Goal: Task Accomplishment & Management: Use online tool/utility

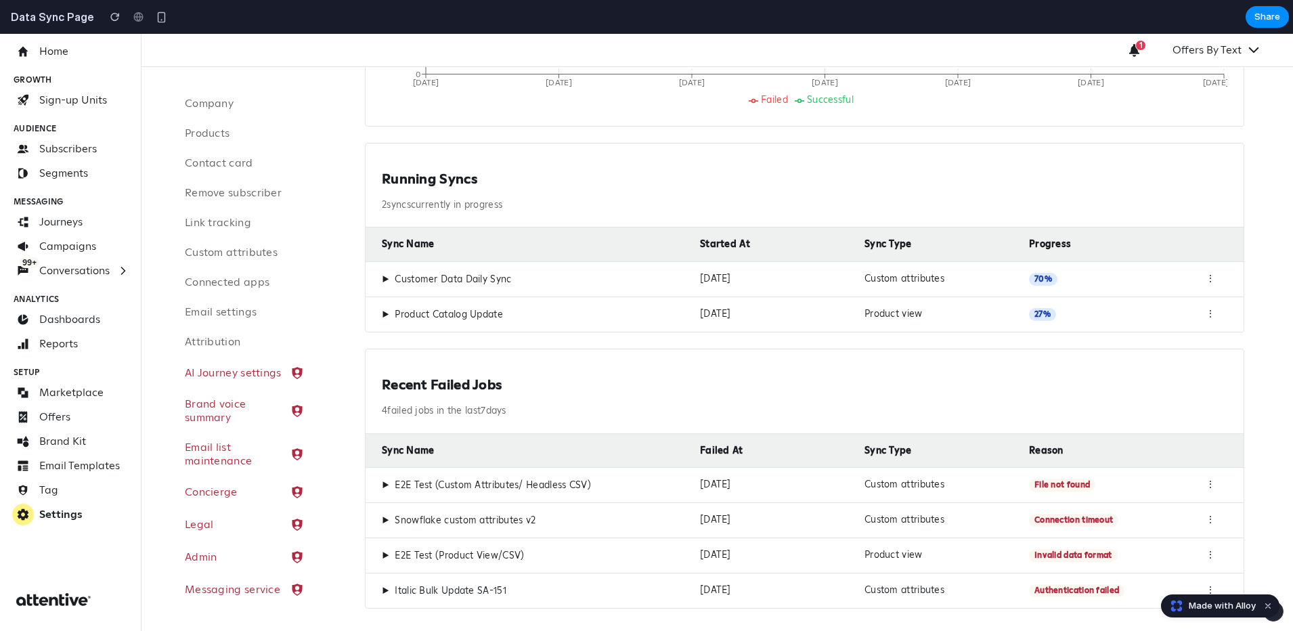
scroll to position [435, 0]
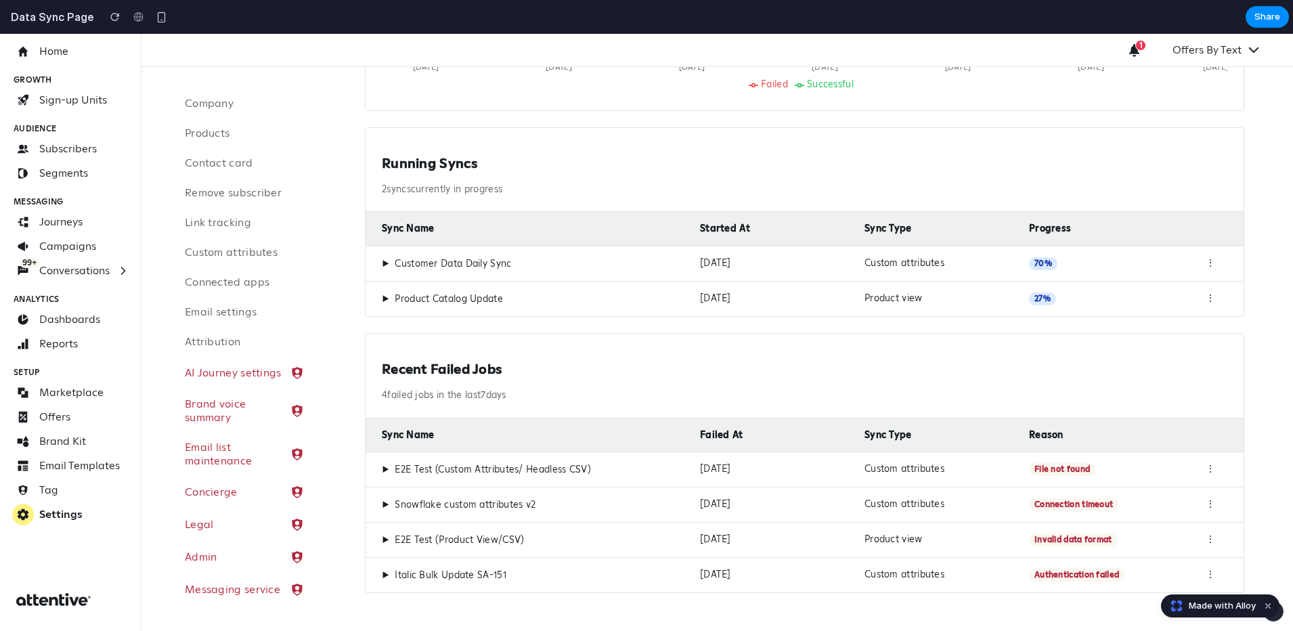
click at [382, 468] on span "▶" at bounding box center [385, 470] width 7 height 12
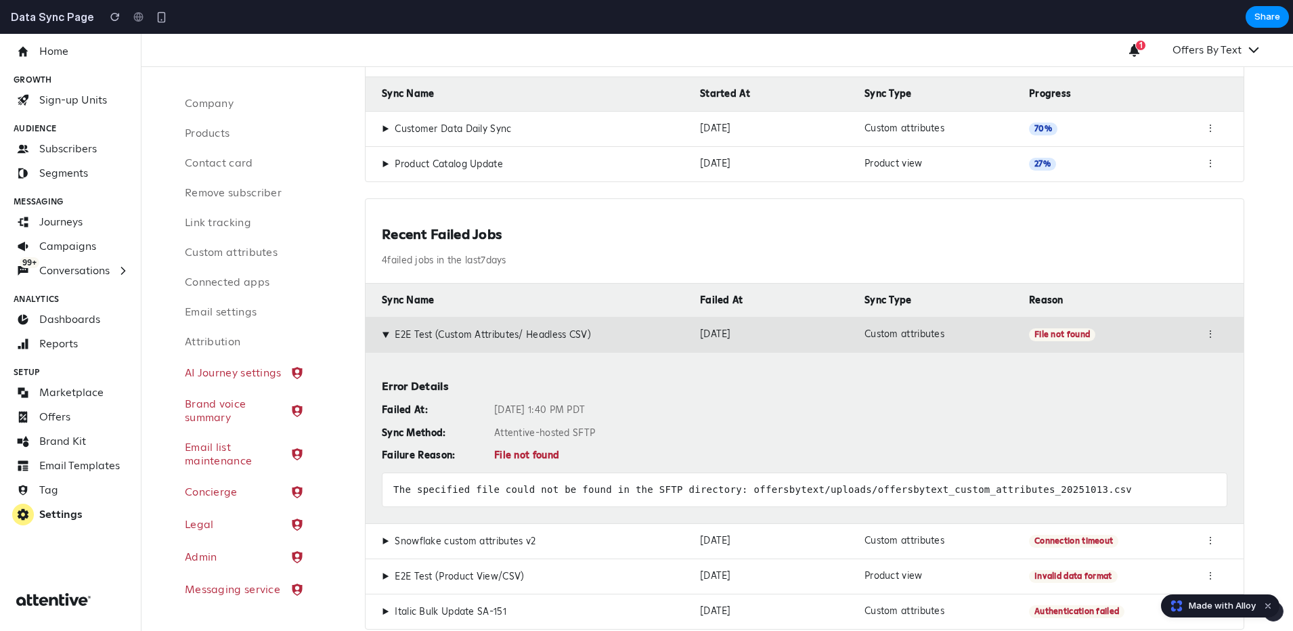
scroll to position [571, 0]
click at [382, 540] on span "▶" at bounding box center [385, 540] width 7 height 12
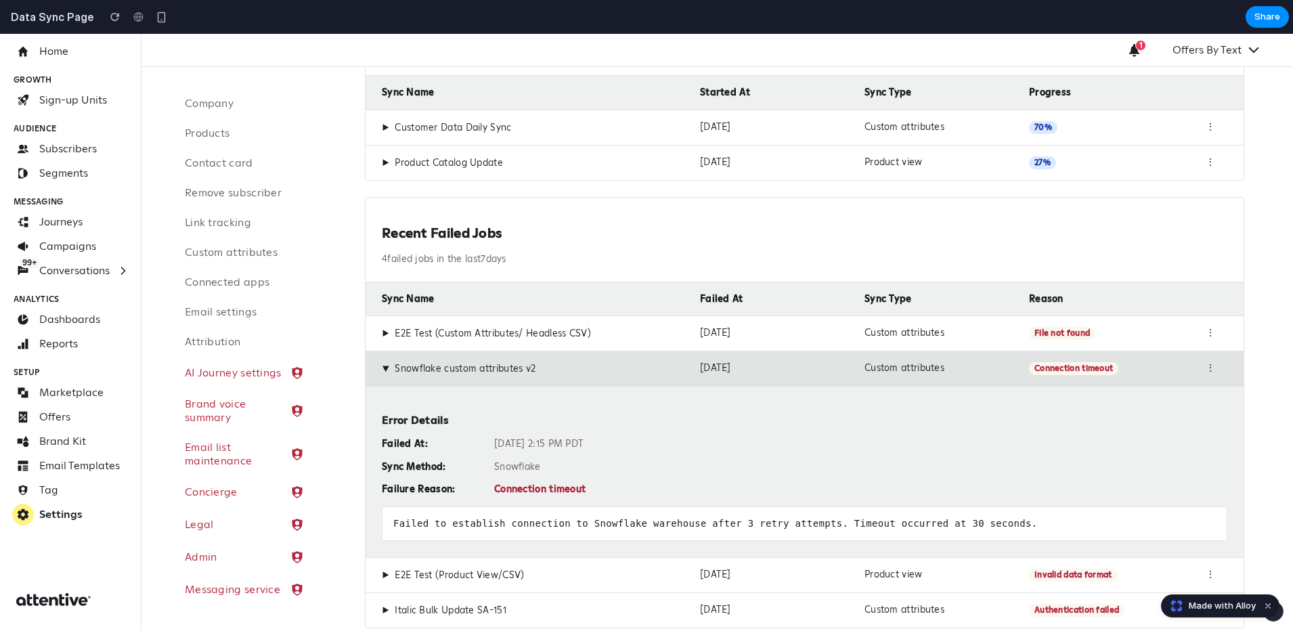
scroll to position [607, 0]
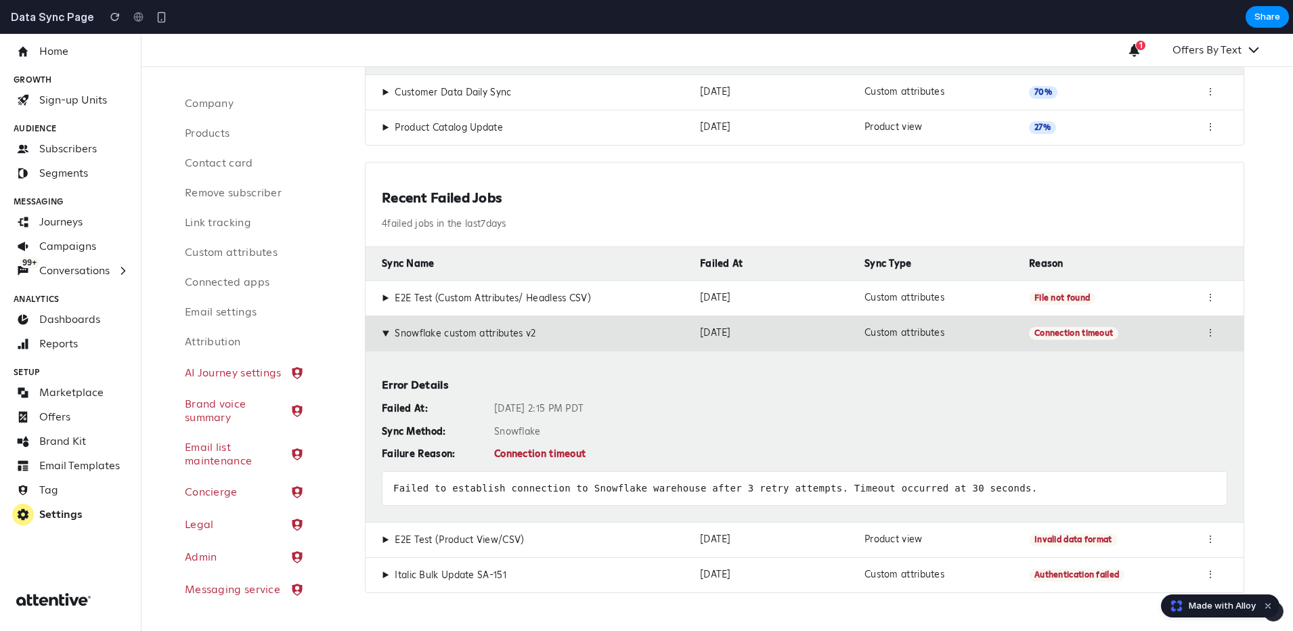
click at [1207, 329] on div "⋮" at bounding box center [1210, 333] width 34 height 13
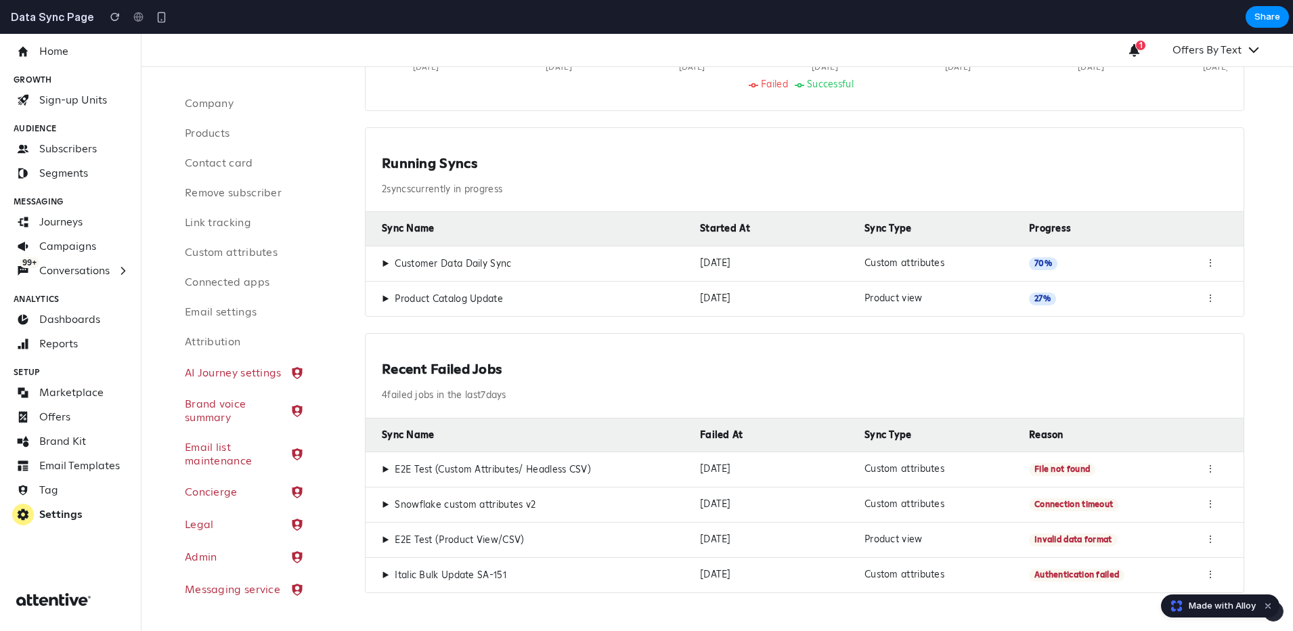
scroll to position [435, 0]
click at [1212, 468] on div "⋮" at bounding box center [1210, 469] width 34 height 13
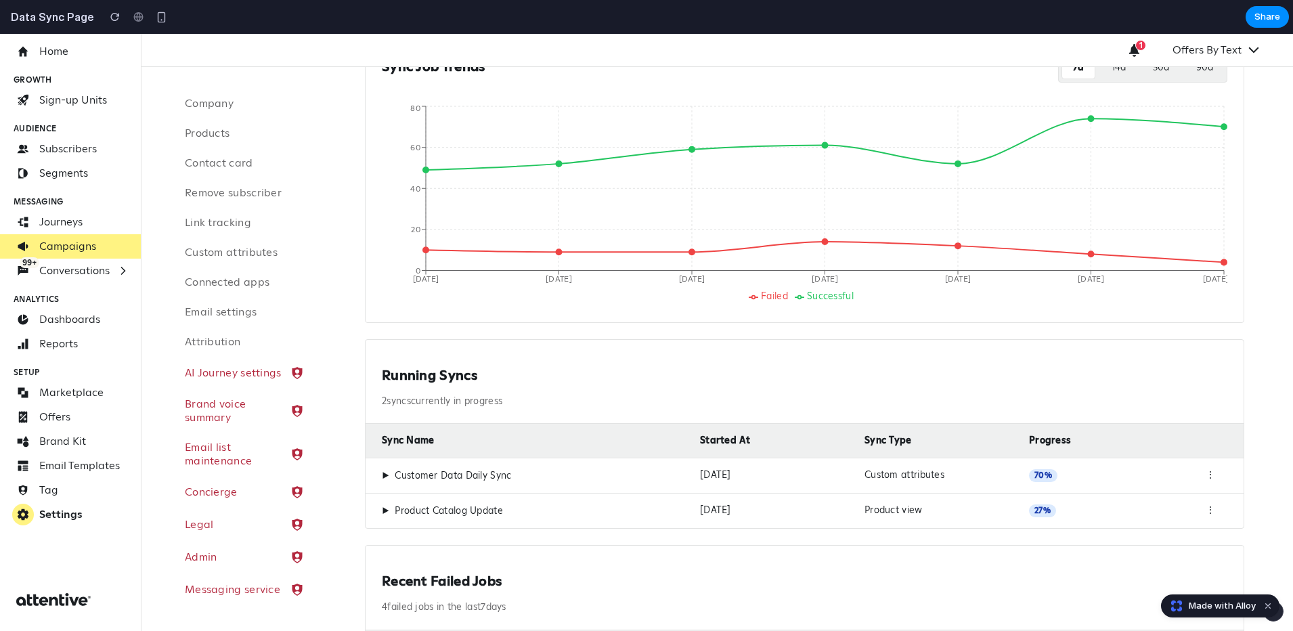
scroll to position [167, 0]
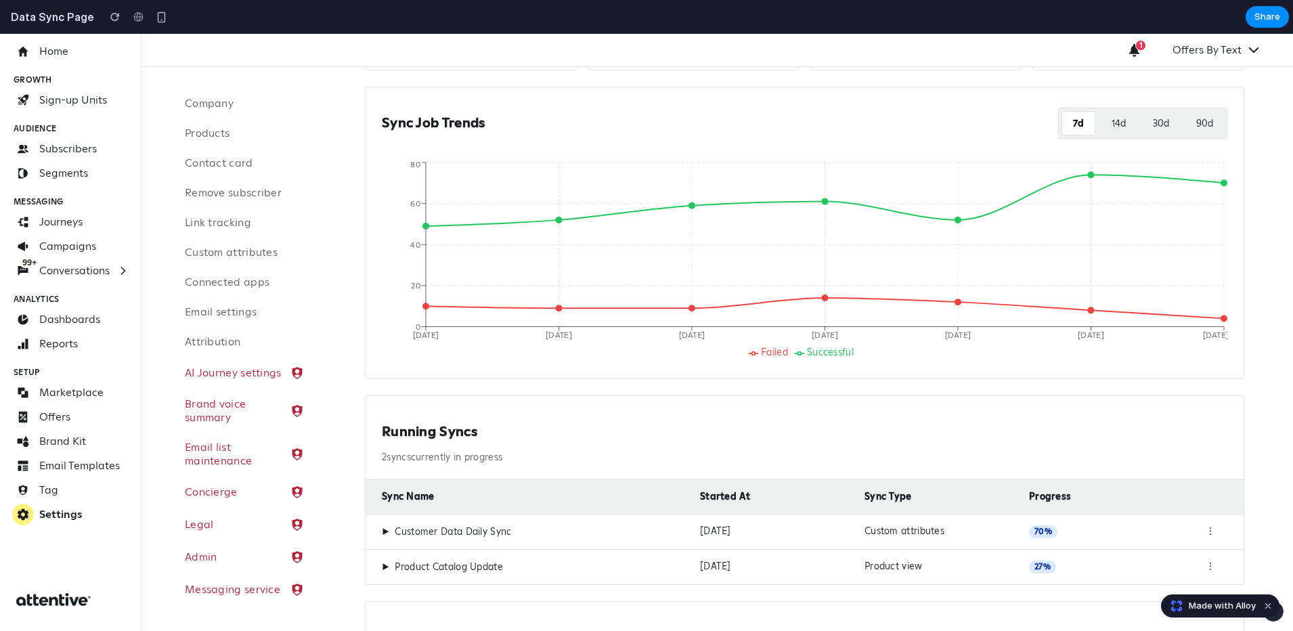
click at [387, 533] on span "▶" at bounding box center [385, 532] width 7 height 12
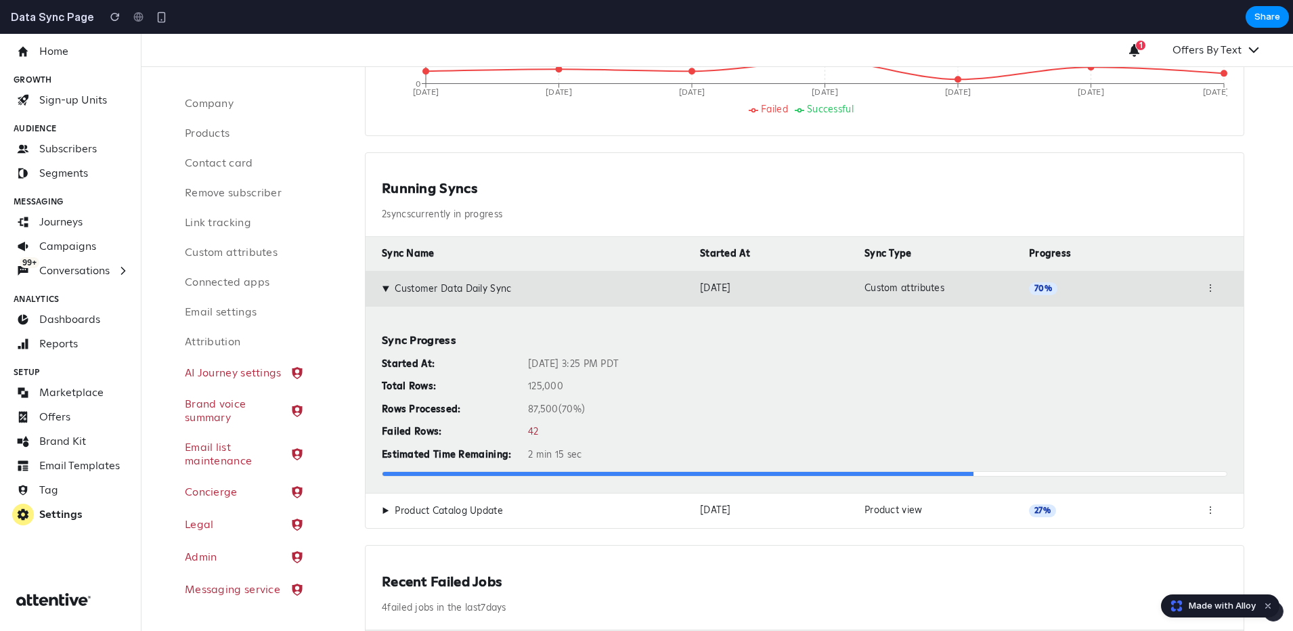
scroll to position [424, 0]
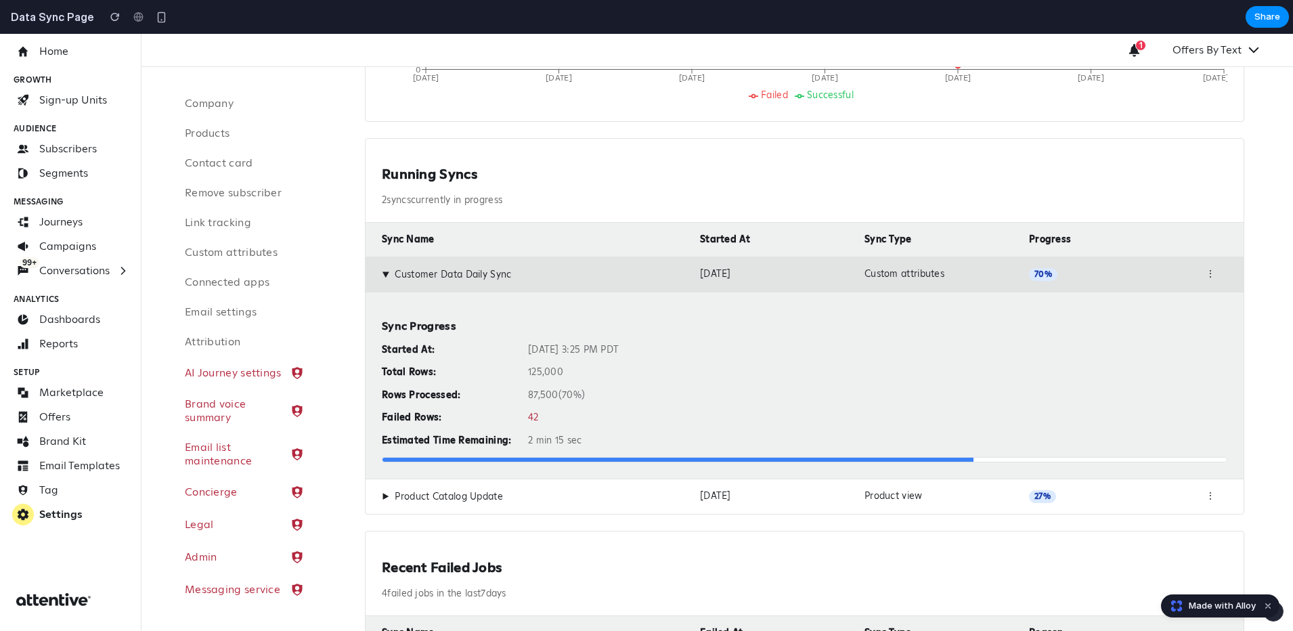
click at [383, 494] on span "▶" at bounding box center [385, 497] width 7 height 12
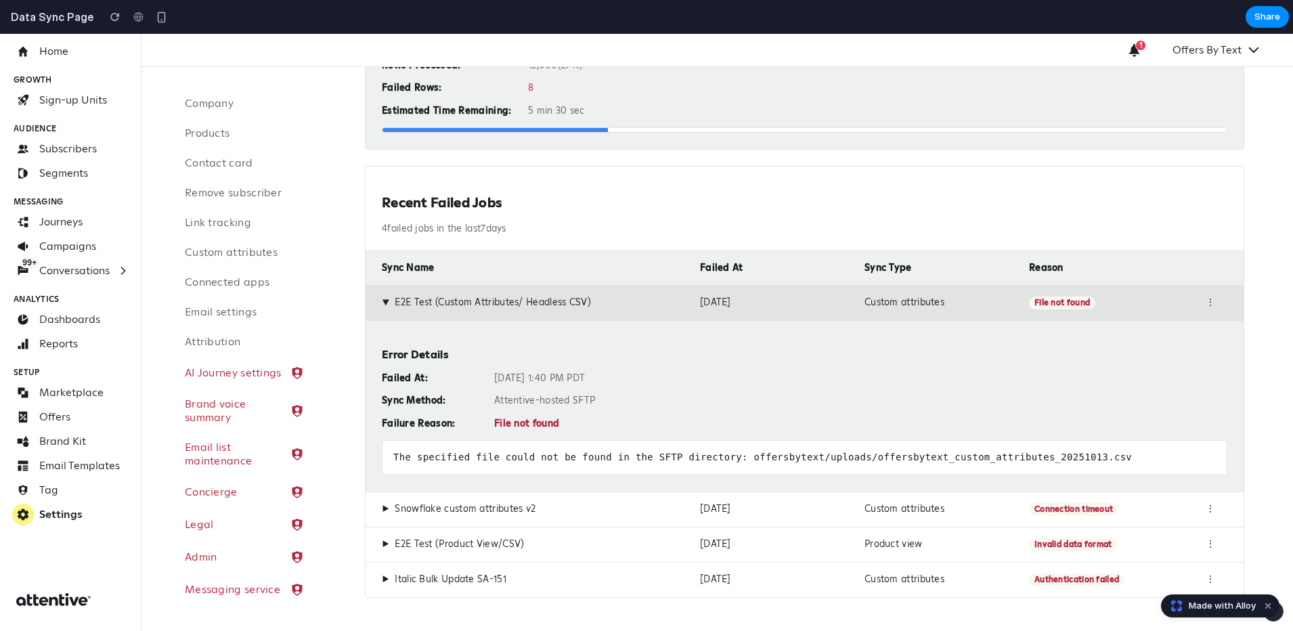
scroll to position [794, 0]
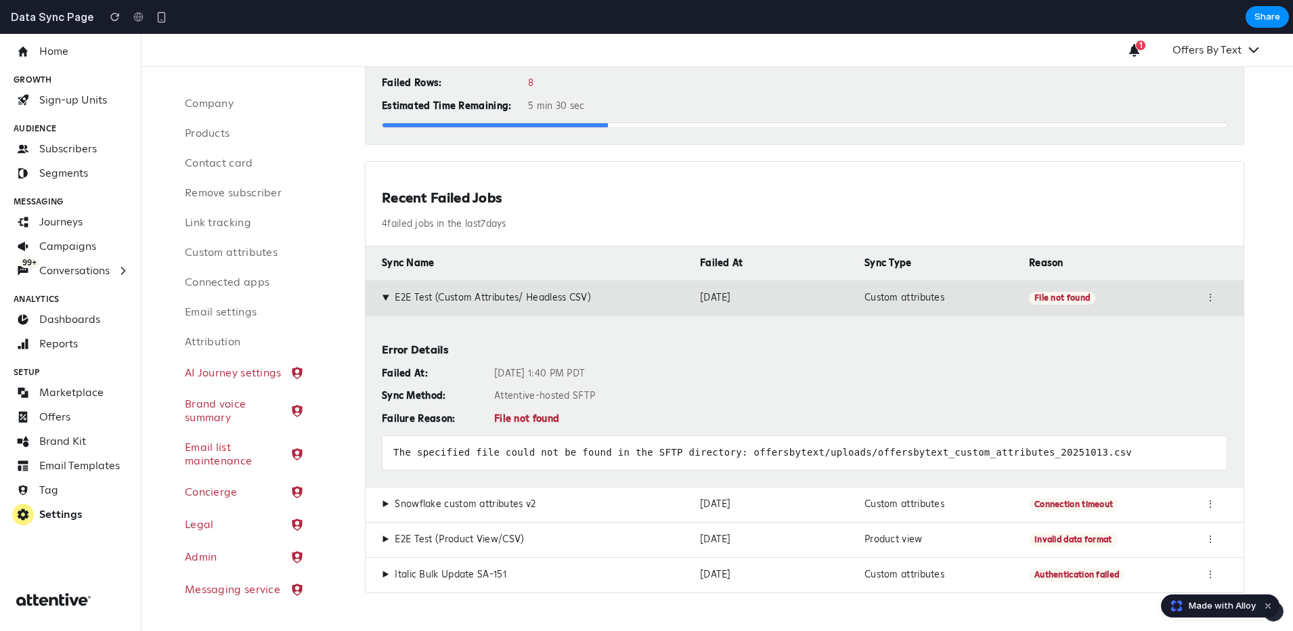
click at [384, 500] on span "▶" at bounding box center [385, 504] width 7 height 12
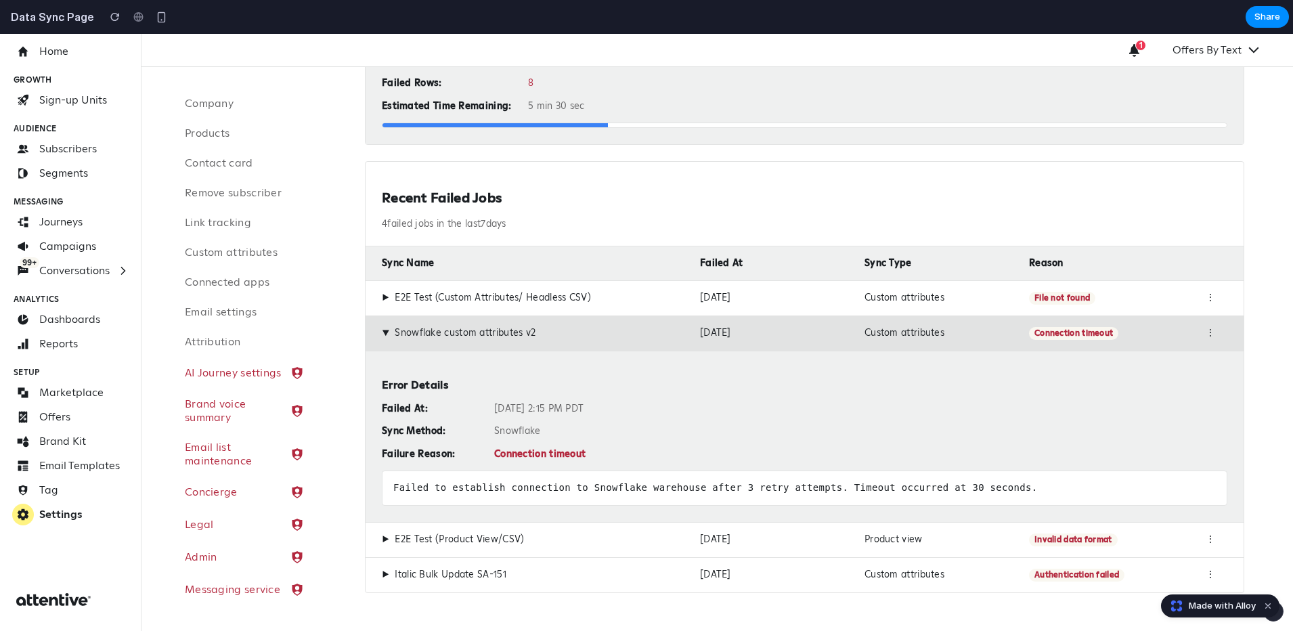
click at [386, 297] on span "▶" at bounding box center [385, 298] width 7 height 12
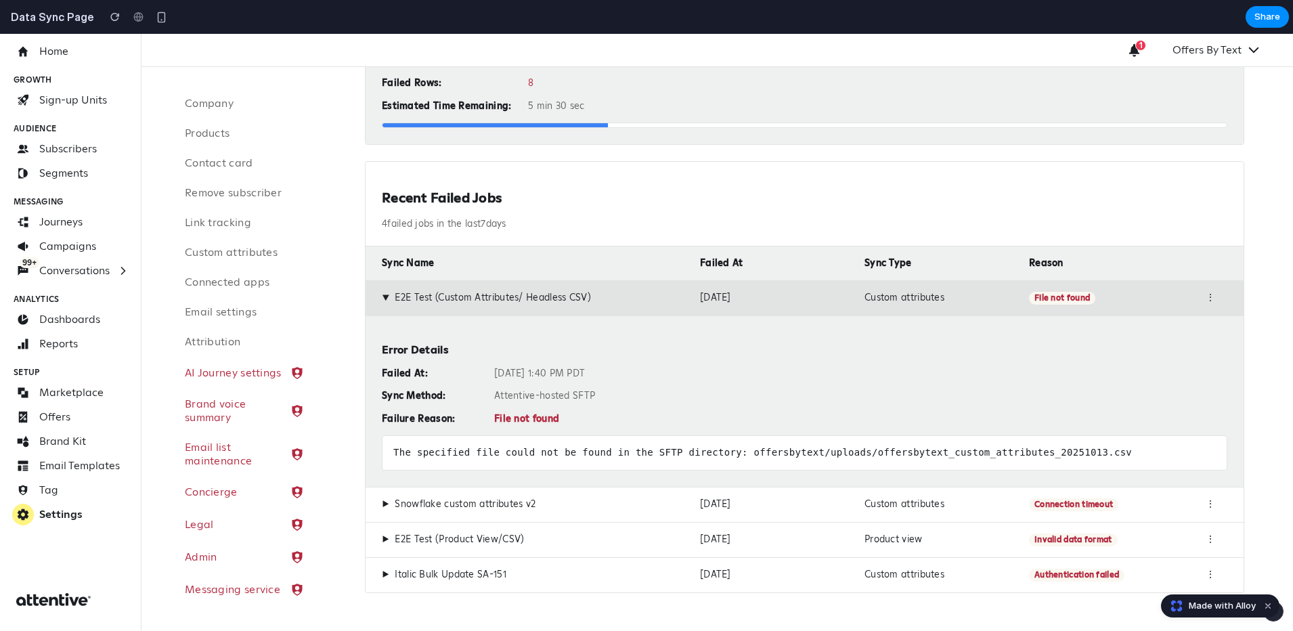
scroll to position [0, 0]
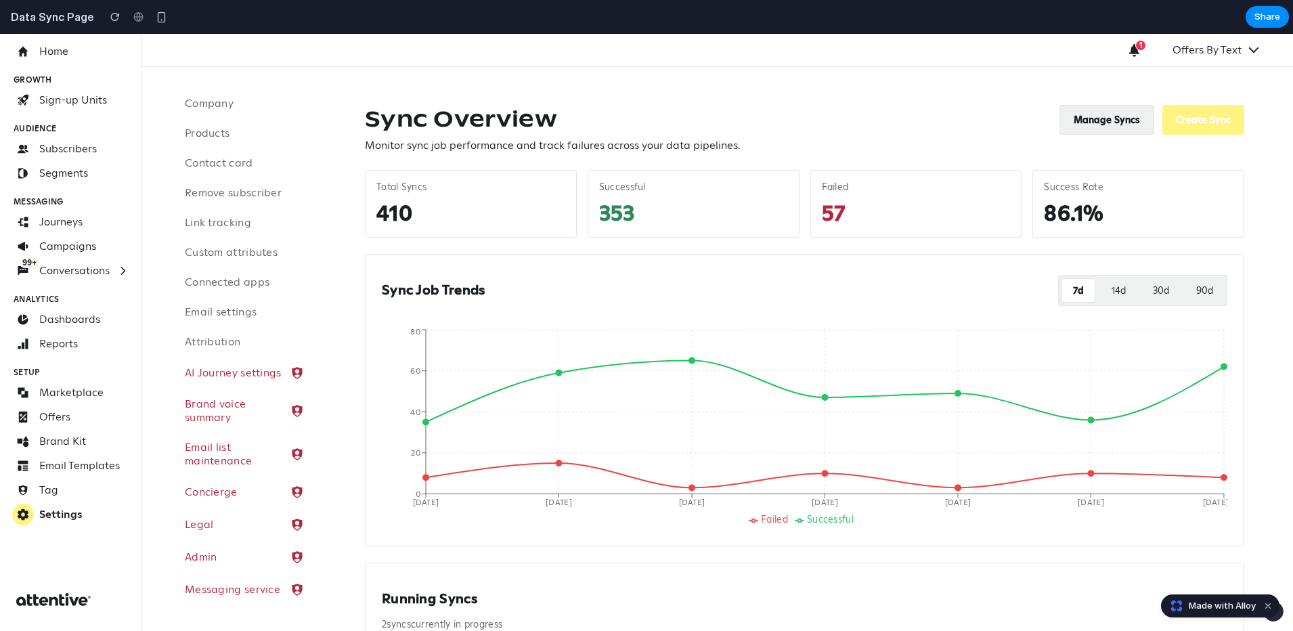
click at [1104, 127] on button "Manage Syncs" at bounding box center [1106, 120] width 95 height 30
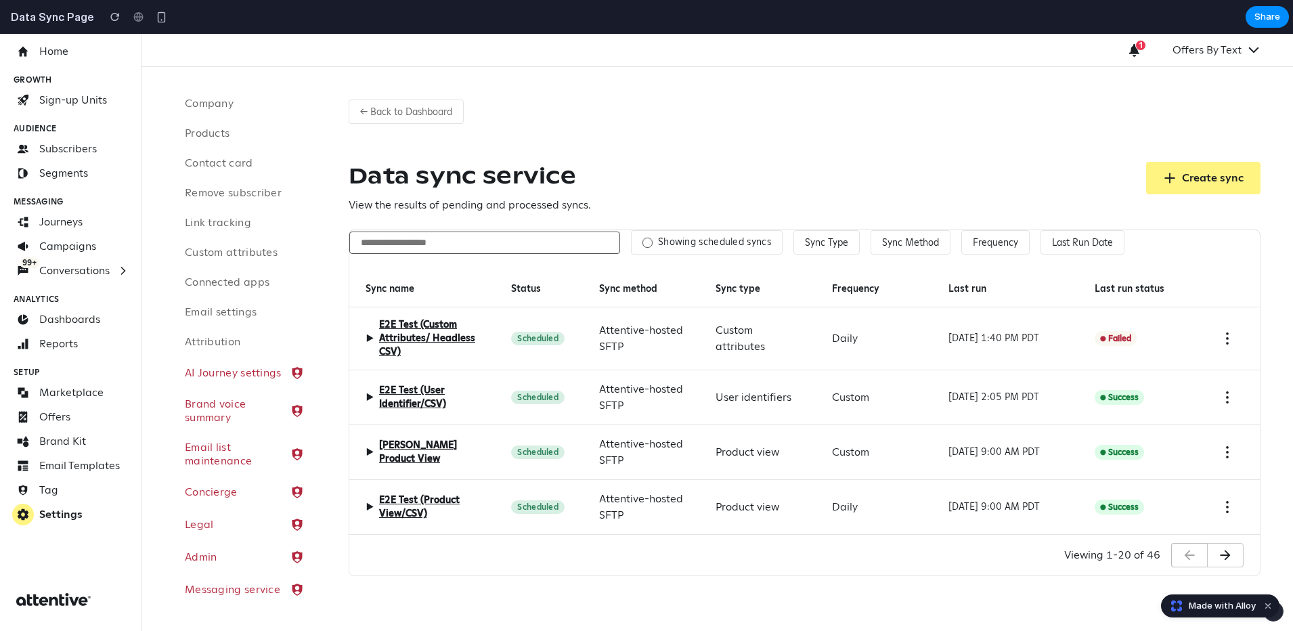
click at [364, 341] on div "▶ E2E Test (Custom Attributes/ Headless CSV)" at bounding box center [422, 338] width 146 height 63
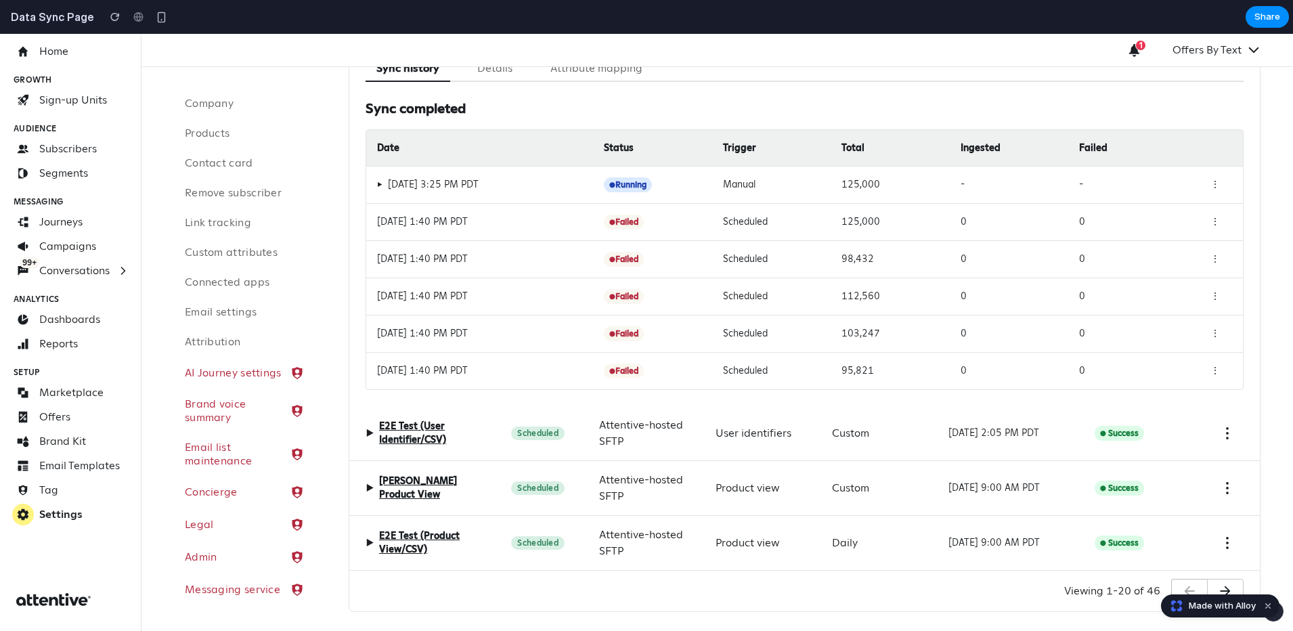
scroll to position [334, 0]
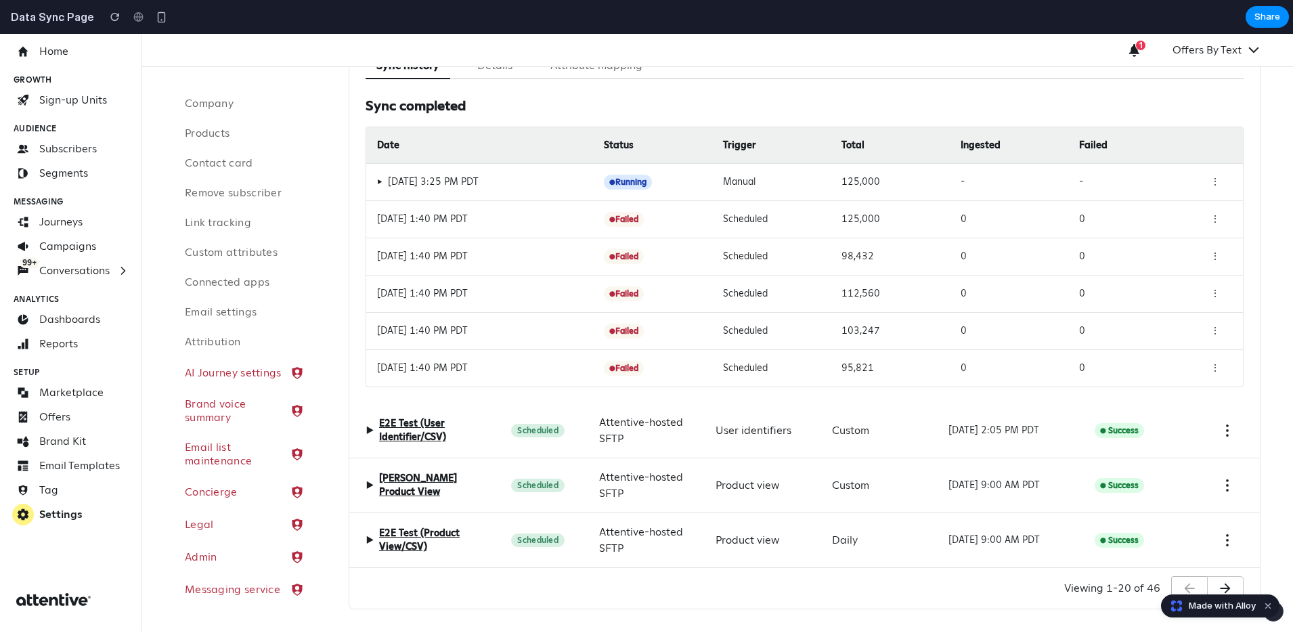
click at [369, 430] on span "▶" at bounding box center [370, 430] width 8 height 16
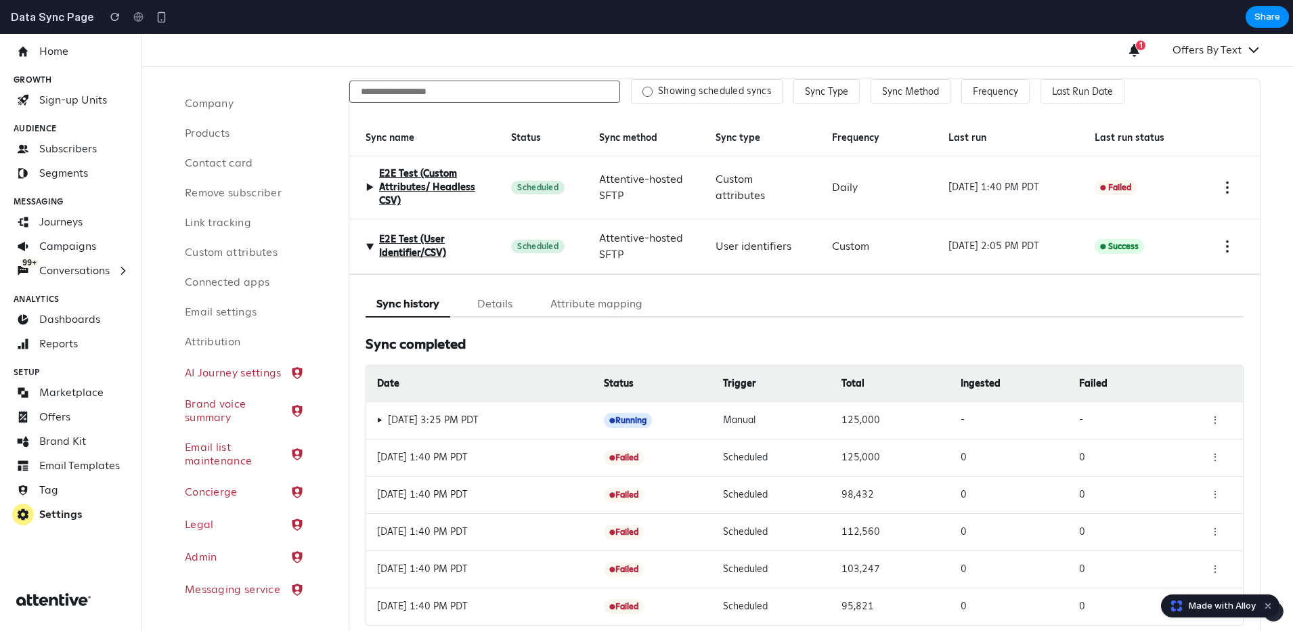
scroll to position [152, 0]
click at [487, 307] on button "Details" at bounding box center [494, 303] width 57 height 26
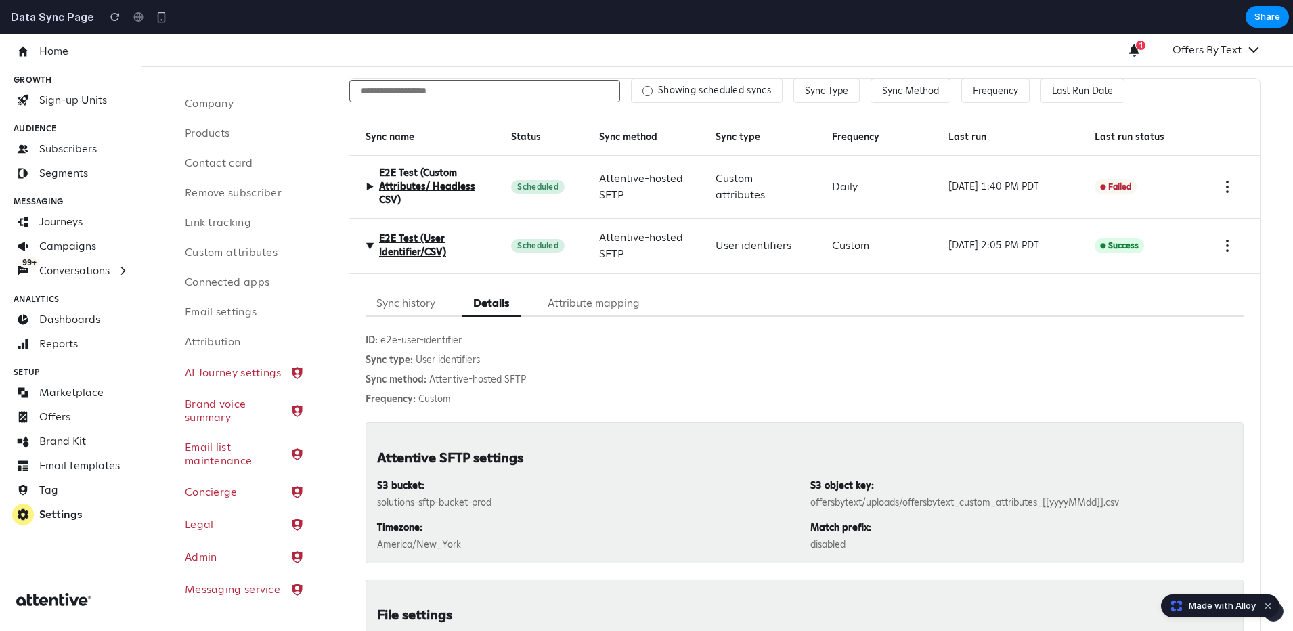
click at [581, 294] on button "Attribute mapping" at bounding box center [594, 303] width 114 height 26
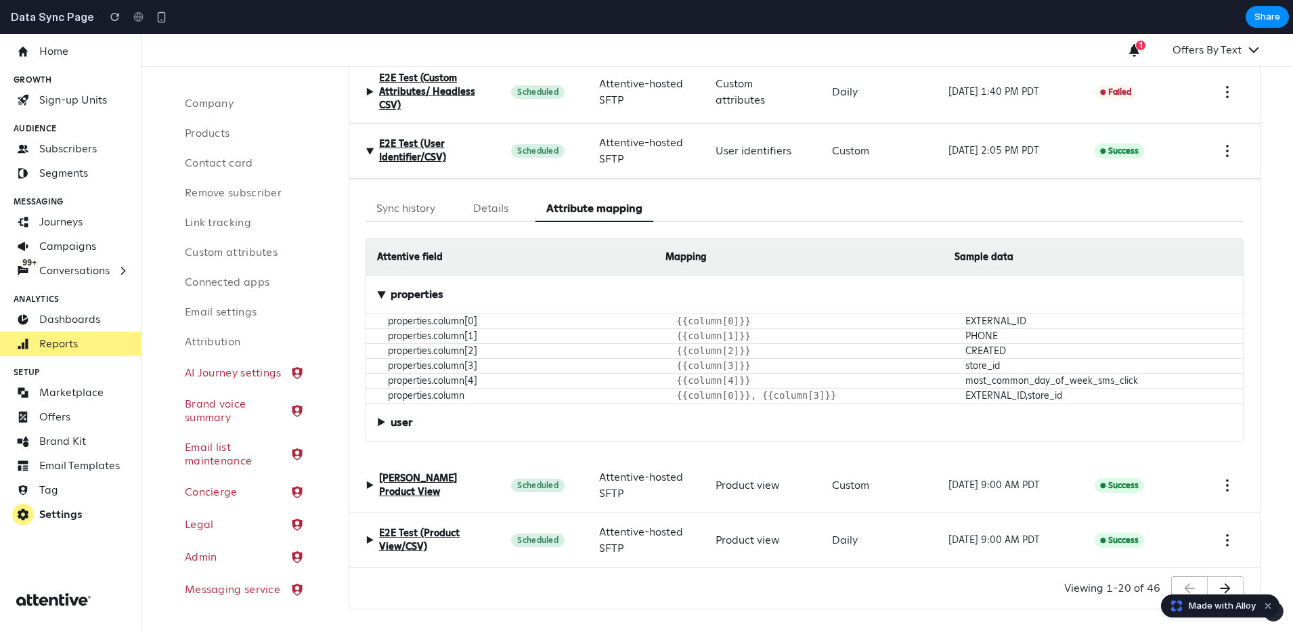
scroll to position [168, 0]
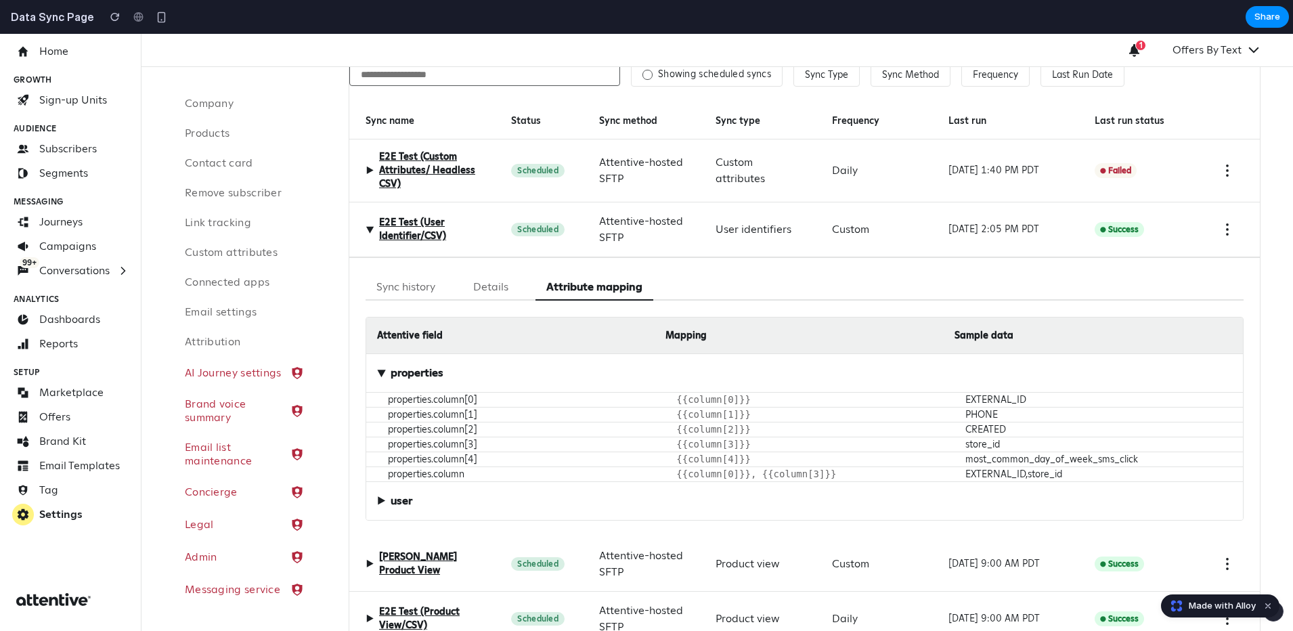
click at [372, 228] on span "▶" at bounding box center [369, 229] width 16 height 8
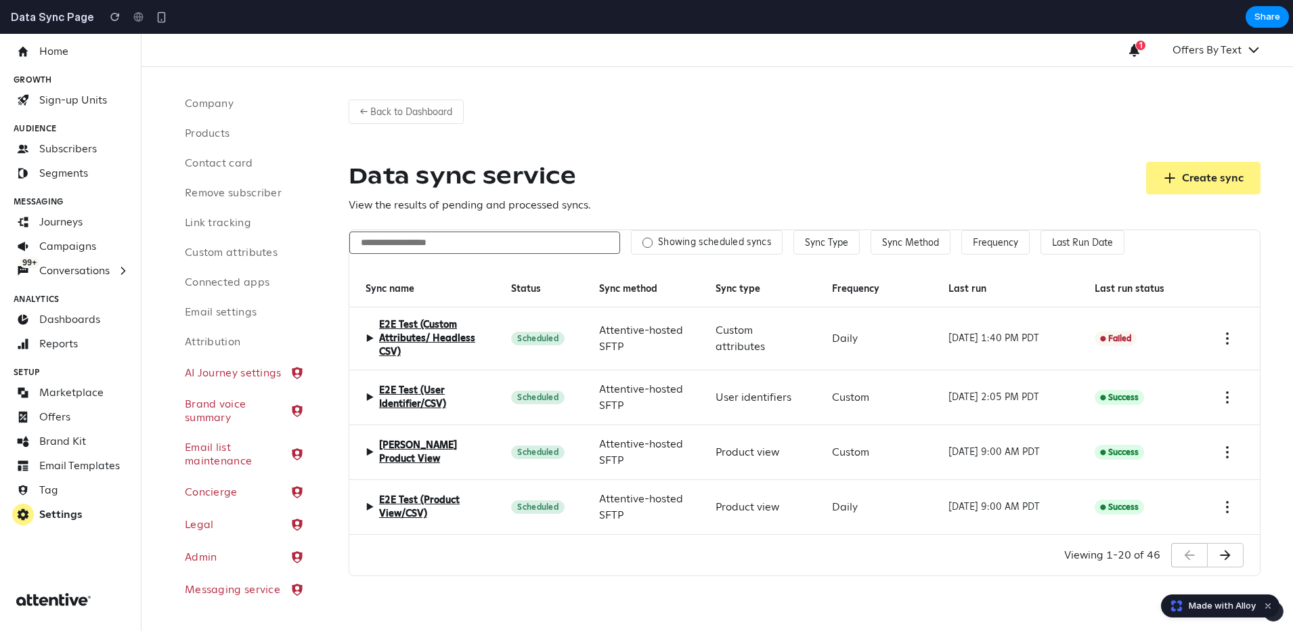
scroll to position [0, 0]
click at [644, 241] on div at bounding box center [646, 242] width 9 height 9
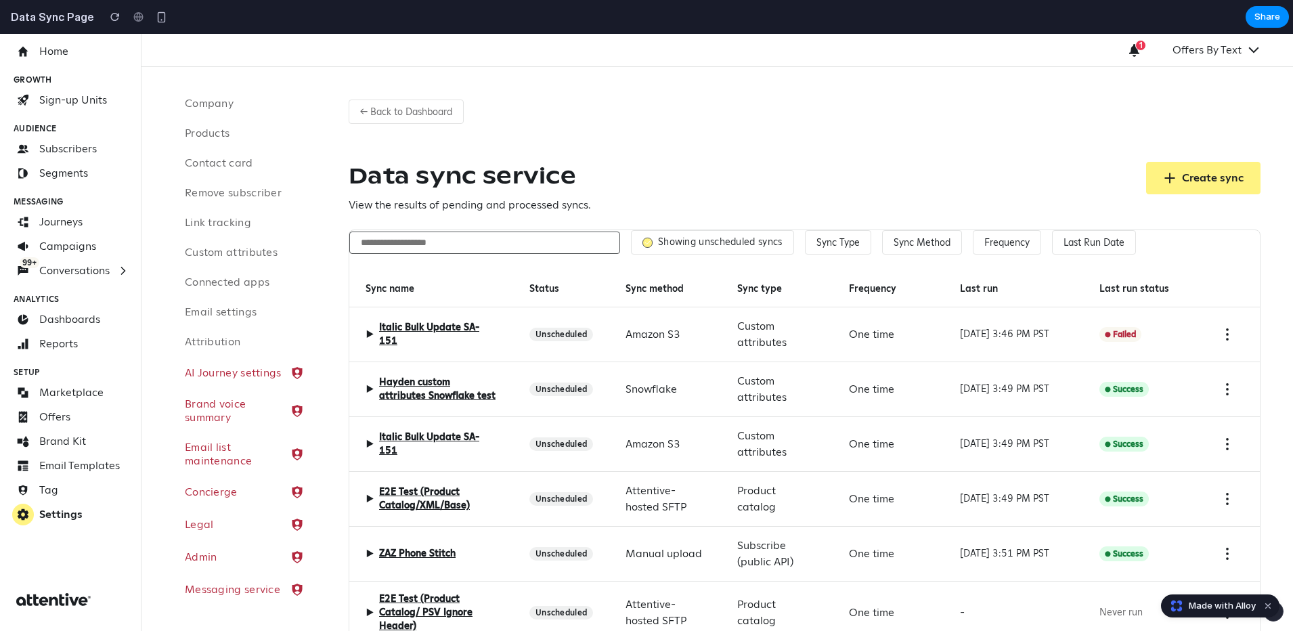
click at [644, 241] on icon at bounding box center [647, 242] width 7 height 7
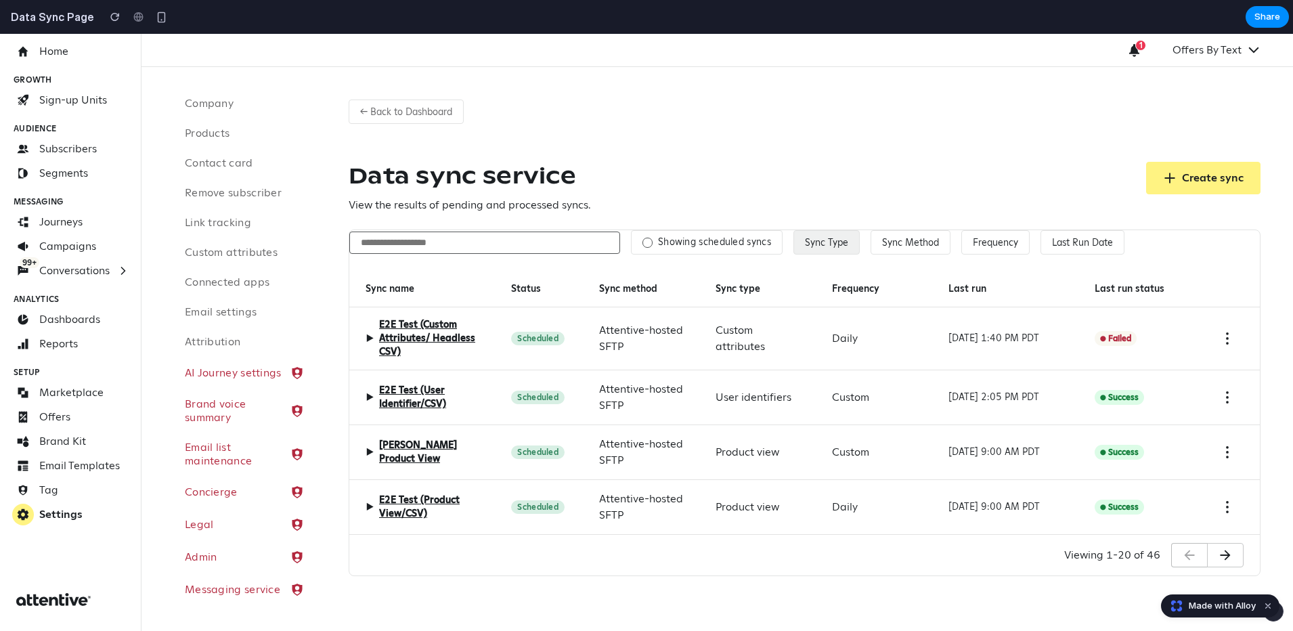
click at [839, 242] on button "Sync Type" at bounding box center [826, 242] width 66 height 24
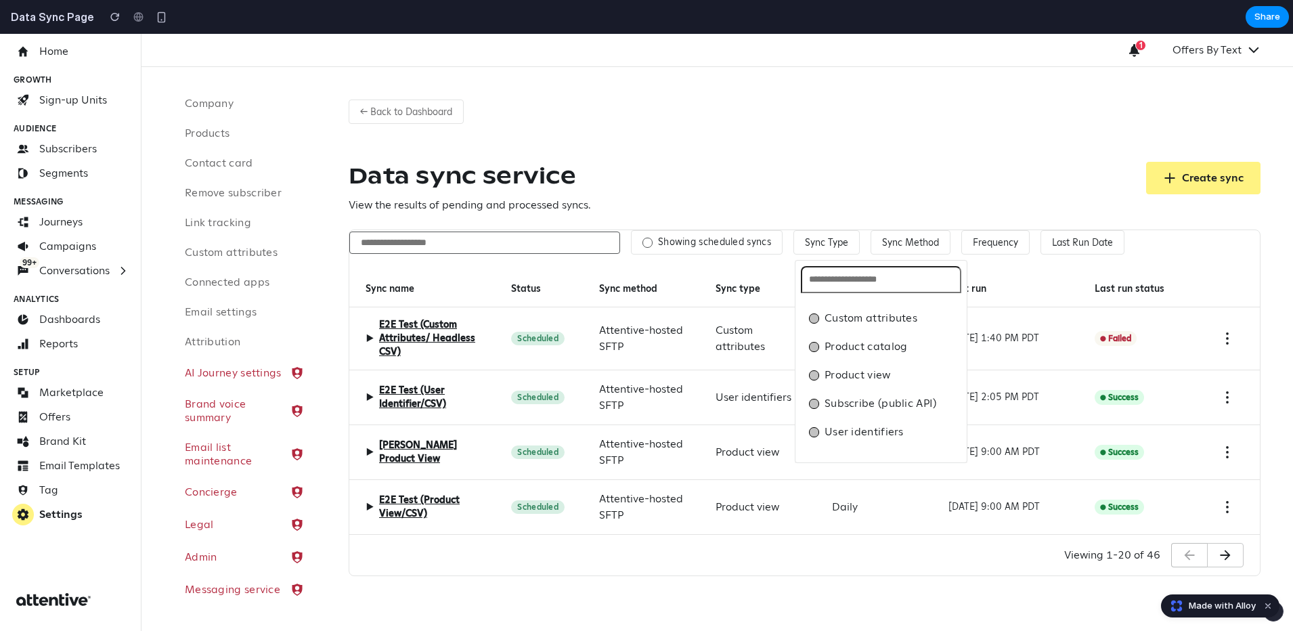
click at [911, 248] on div "Custom attributes Product catalog Product view Subscribe (public API) User iden…" at bounding box center [646, 332] width 1293 height 597
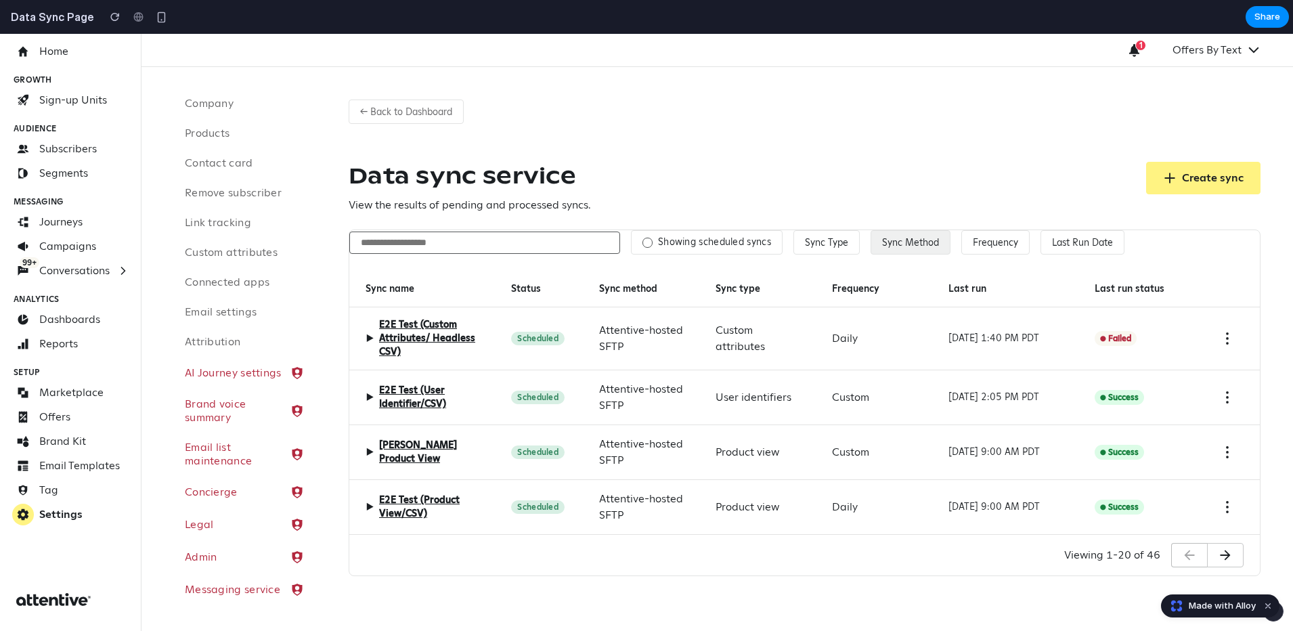
click at [920, 238] on button "Sync Method" at bounding box center [911, 242] width 80 height 24
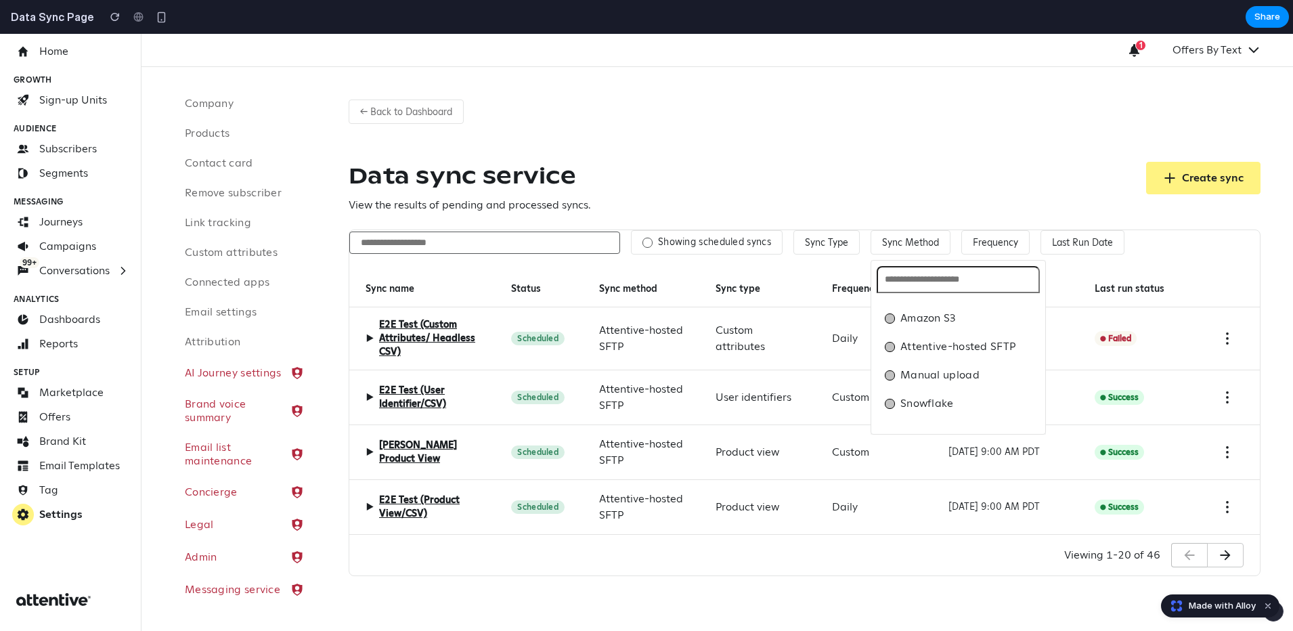
click at [988, 244] on div "Amazon S3 Attentive-hosted SFTP Manual upload Snowflake" at bounding box center [646, 332] width 1293 height 597
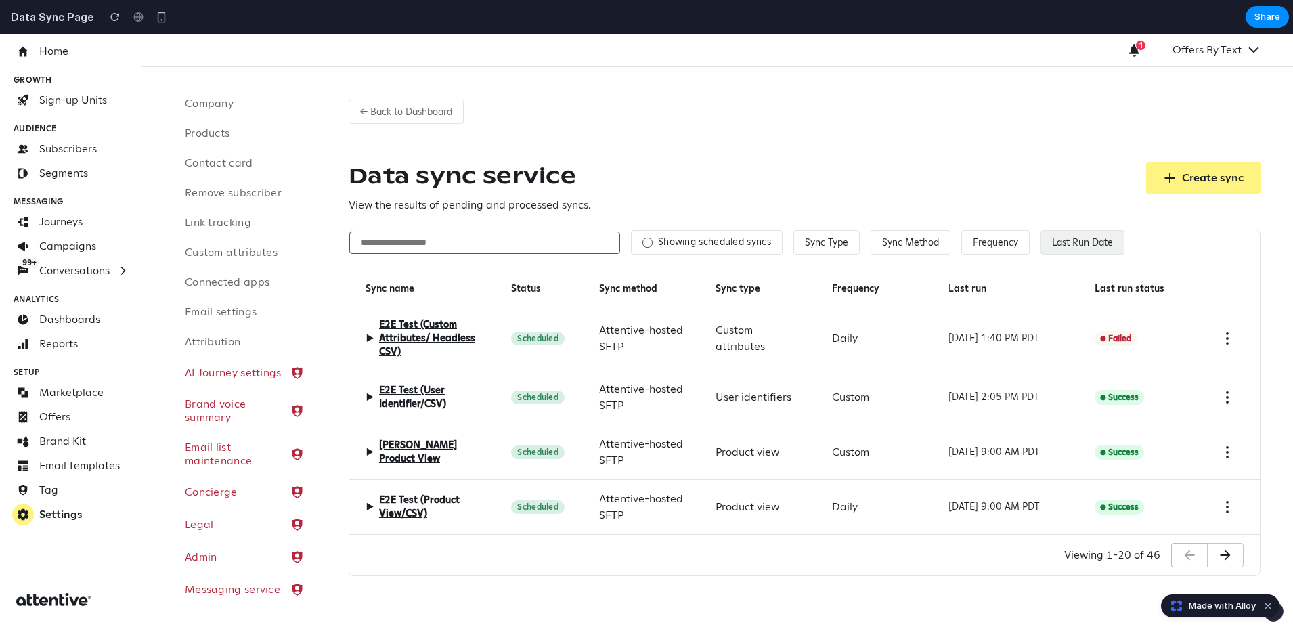
click at [1089, 240] on button "Last Run Date" at bounding box center [1082, 242] width 84 height 24
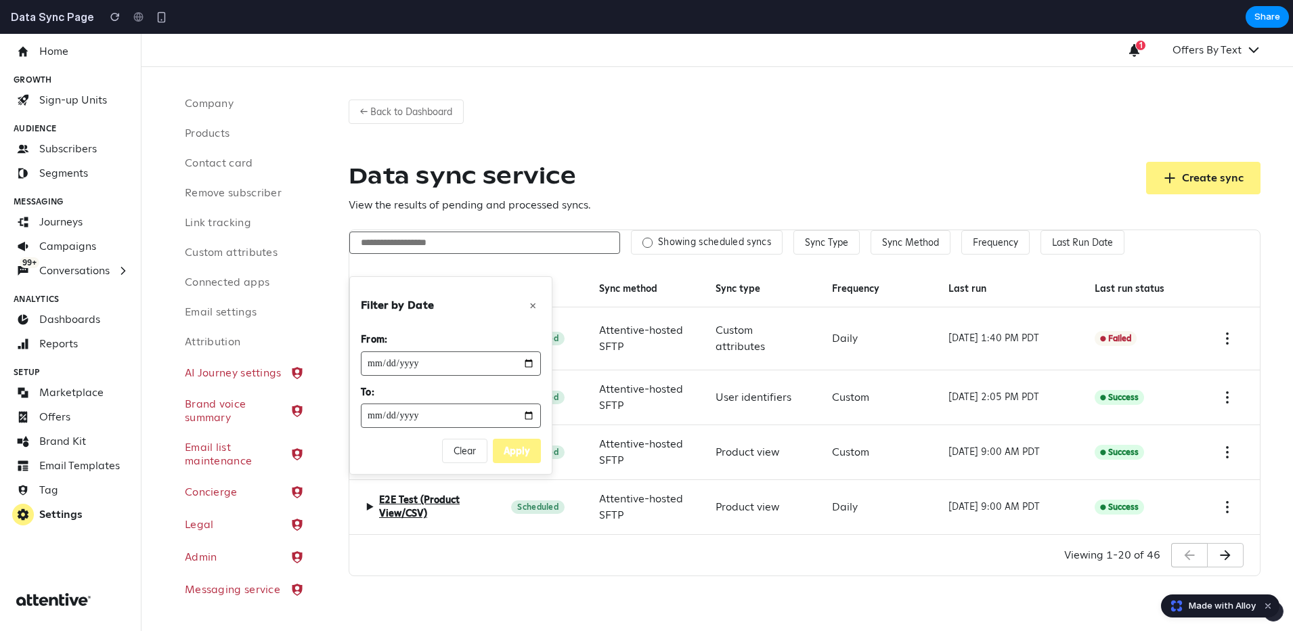
click at [712, 120] on div "← Back to Dashboard Data sync service View the results of pending and processed…" at bounding box center [804, 332] width 977 height 531
click at [385, 102] on button "← Back to Dashboard" at bounding box center [406, 112] width 115 height 24
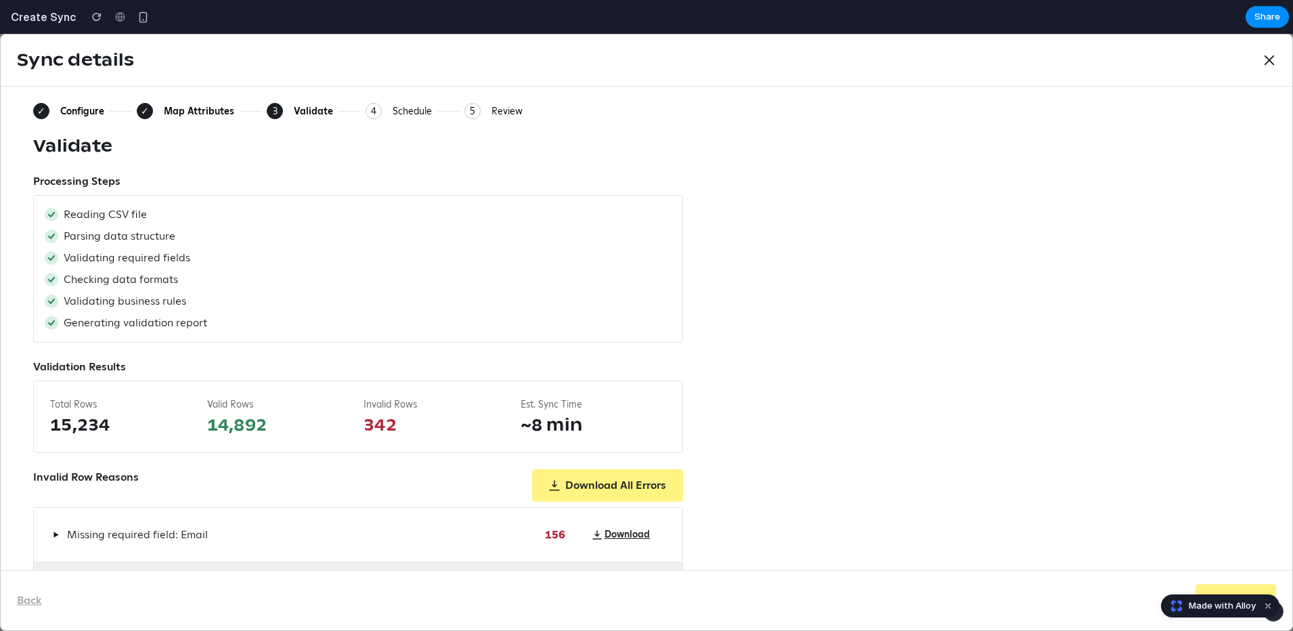
click at [273, 112] on div "3" at bounding box center [275, 111] width 16 height 16
click at [154, 112] on button "✓ Map Attributes" at bounding box center [185, 111] width 97 height 16
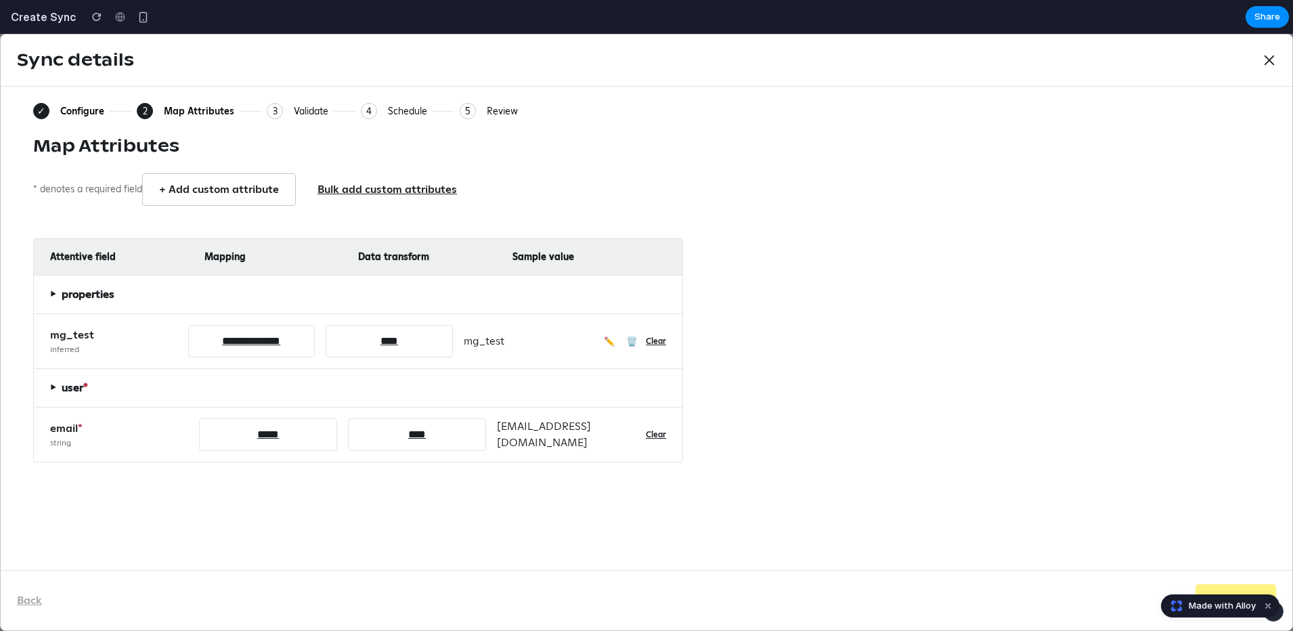
click at [613, 340] on button "✏️" at bounding box center [609, 341] width 17 height 18
click at [607, 342] on button "✏️" at bounding box center [609, 341] width 17 height 18
click at [390, 344] on select "****" at bounding box center [389, 341] width 127 height 32
click at [388, 431] on select "****" at bounding box center [417, 434] width 138 height 32
click at [50, 389] on span "▶" at bounding box center [53, 387] width 6 height 10
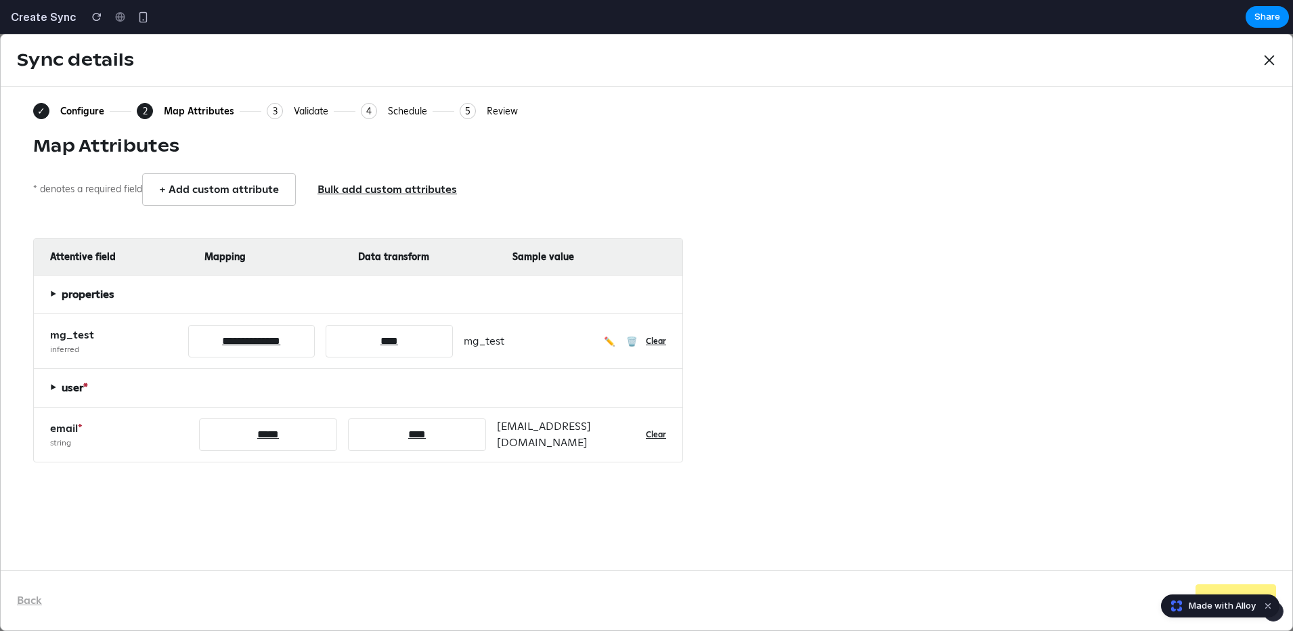
click at [50, 118] on button "✓ Configure" at bounding box center [68, 111] width 71 height 16
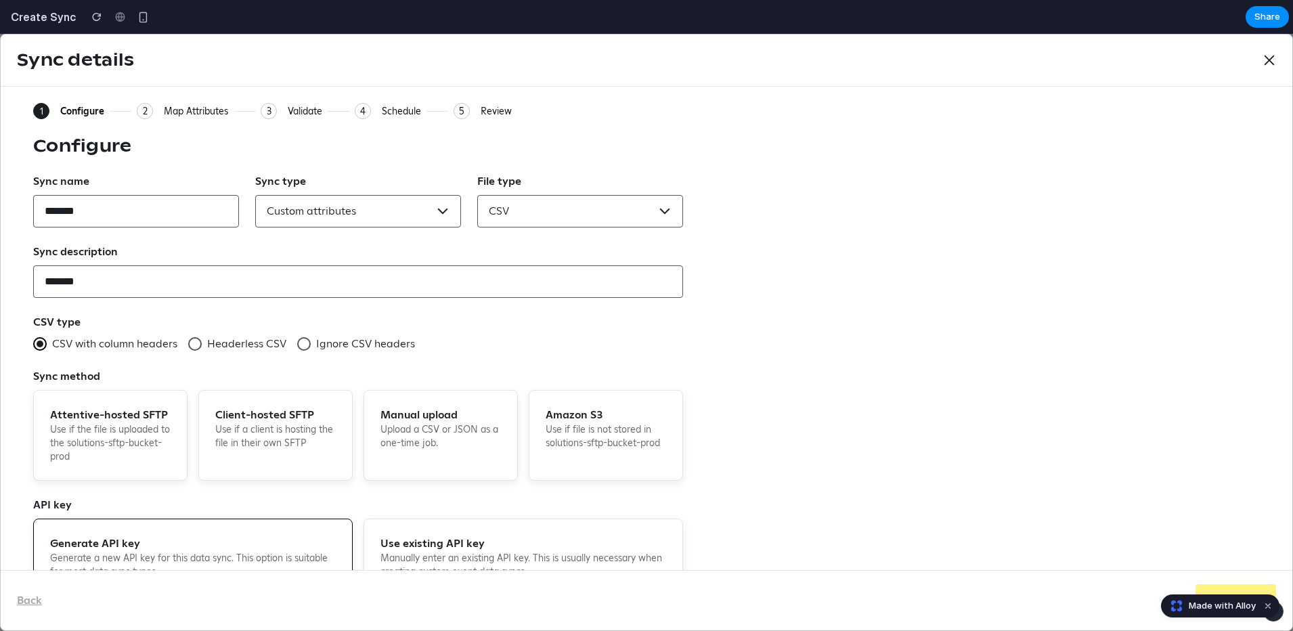
scroll to position [58, 0]
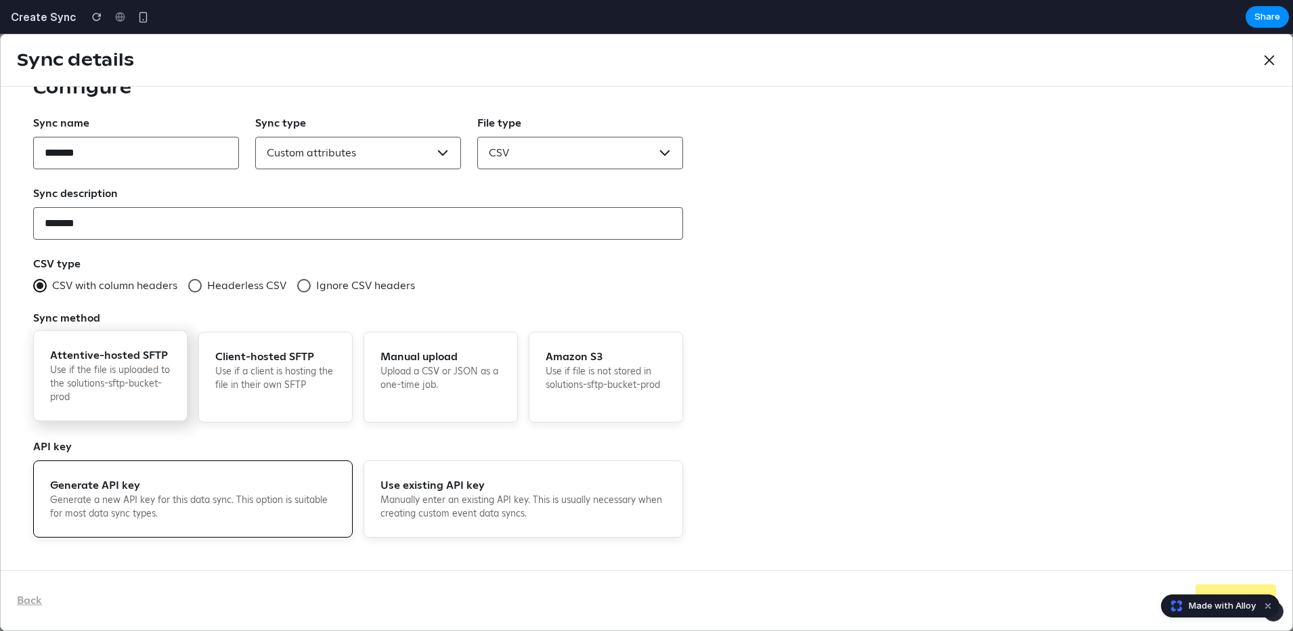
click at [76, 363] on div "Attentive-hosted SFTP Use if the file is uploaded to the solutions-sftp-bucket-…" at bounding box center [110, 375] width 154 height 91
click at [147, 384] on p "Use if the file is uploaded to the solutions-sftp-bucket-prod" at bounding box center [110, 384] width 120 height 41
